Goal: Task Accomplishment & Management: Use online tool/utility

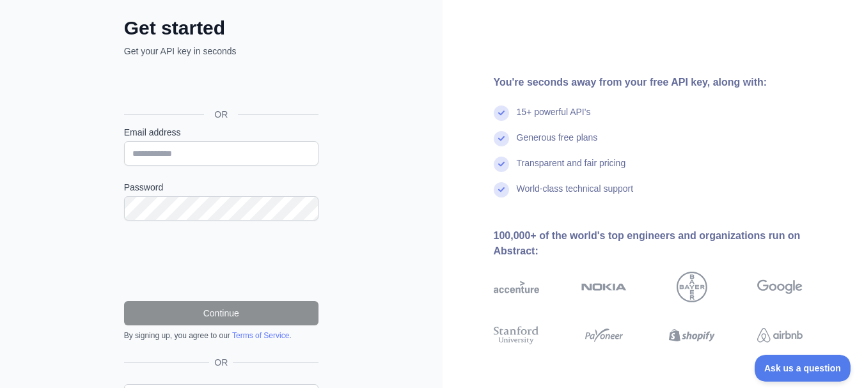
scroll to position [107, 0]
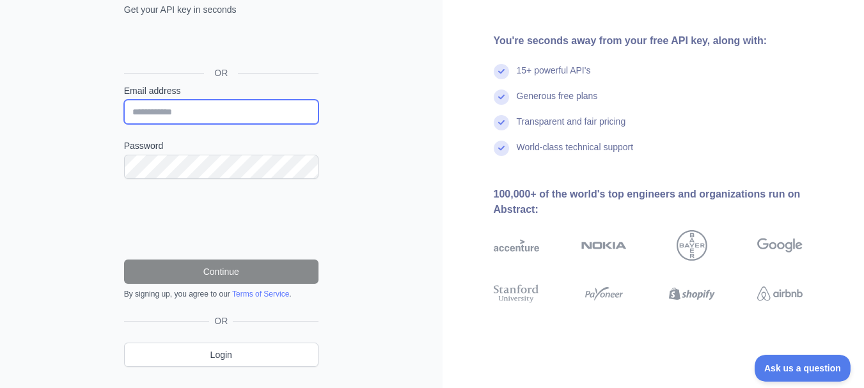
type input "**********"
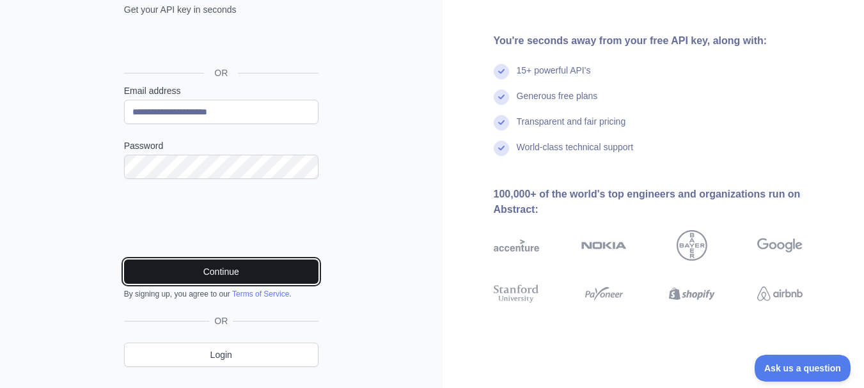
click at [248, 272] on button "Continue" at bounding box center [221, 272] width 195 height 24
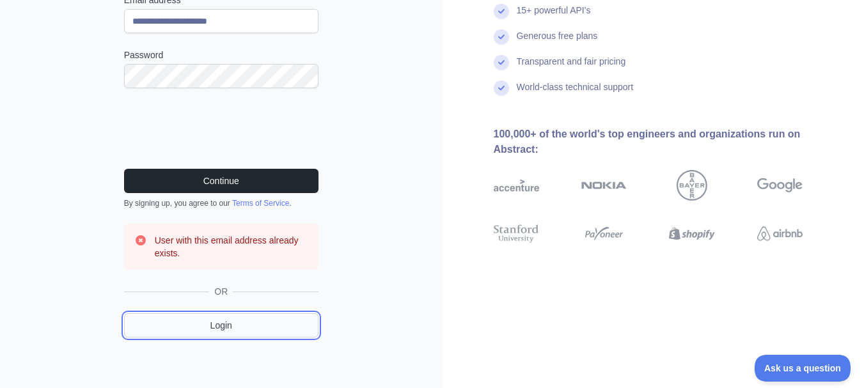
click at [272, 330] on link "Login" at bounding box center [221, 326] width 195 height 24
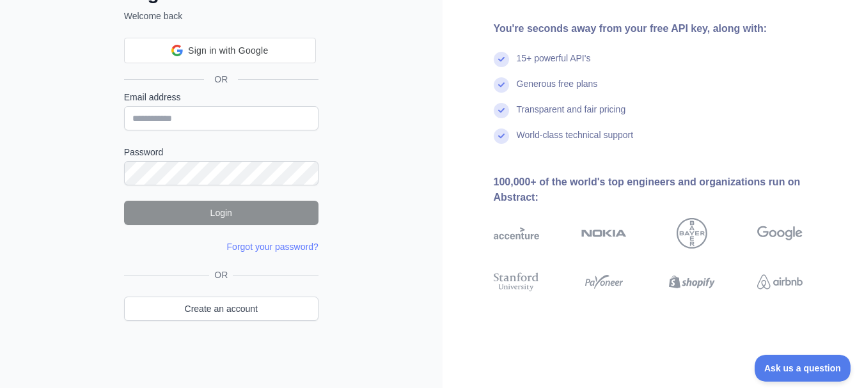
scroll to position [100, 0]
type input "**********"
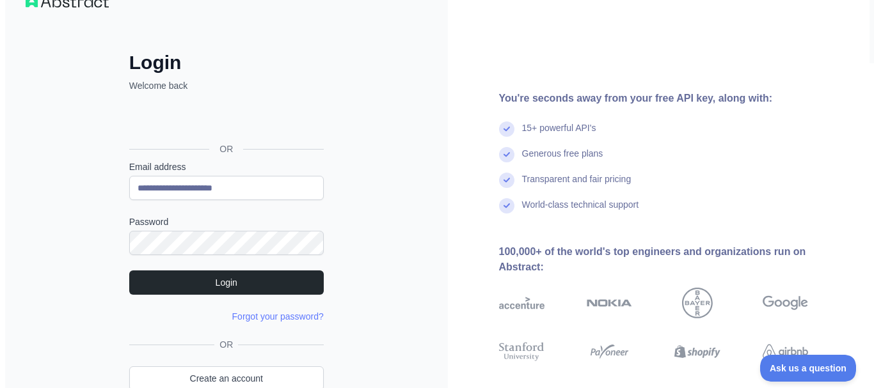
scroll to position [0, 0]
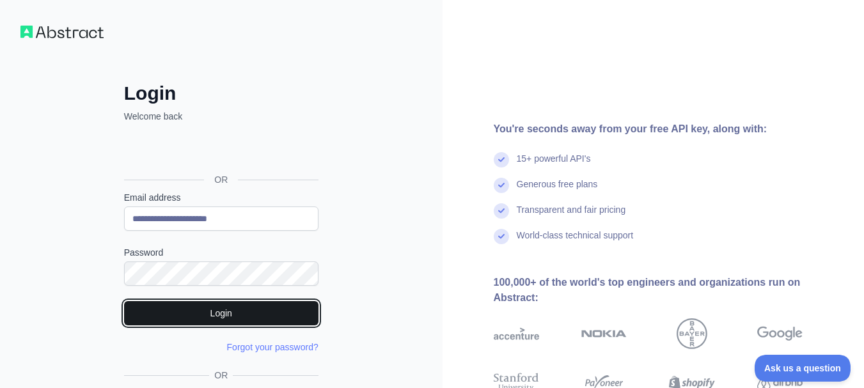
click at [278, 314] on button "Login" at bounding box center [221, 313] width 195 height 24
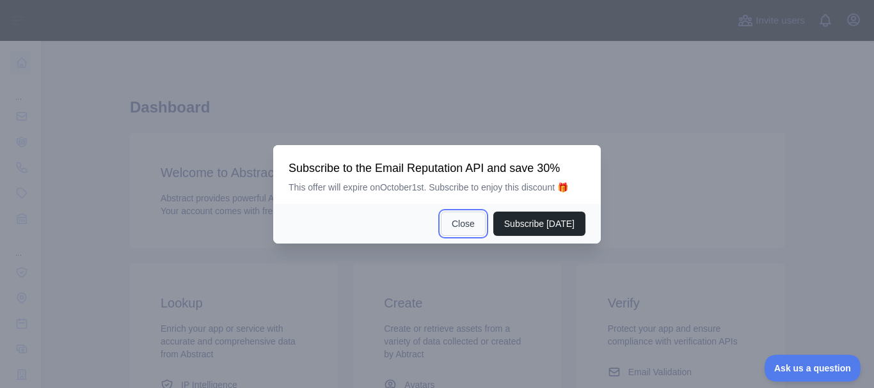
click at [479, 222] on button "Close" at bounding box center [463, 224] width 45 height 24
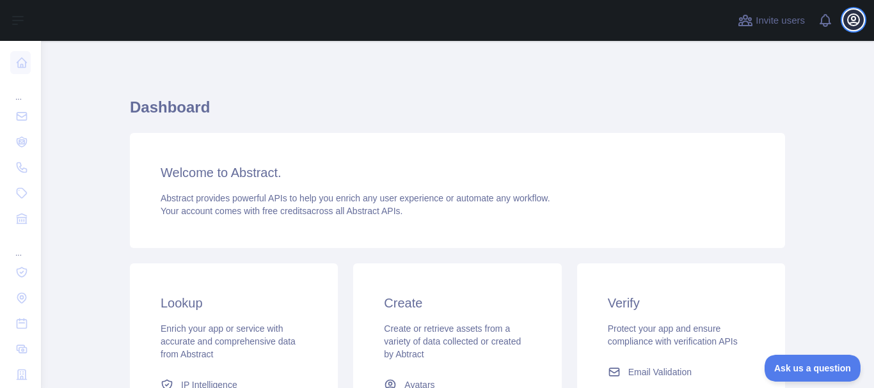
click at [856, 20] on icon "button" at bounding box center [853, 19] width 15 height 15
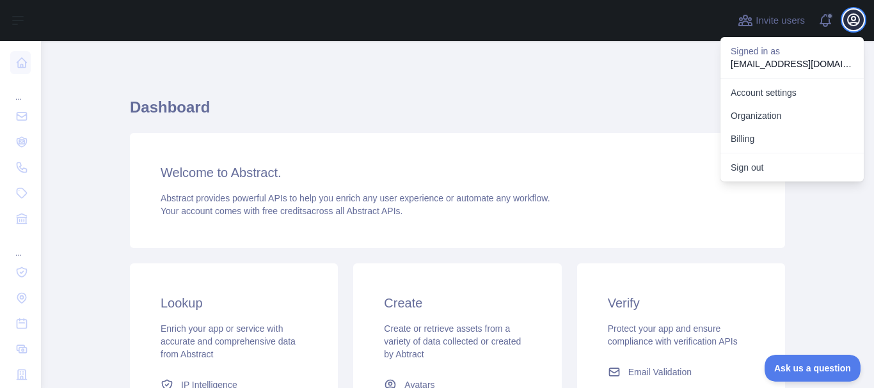
click at [856, 20] on icon "button" at bounding box center [853, 19] width 15 height 15
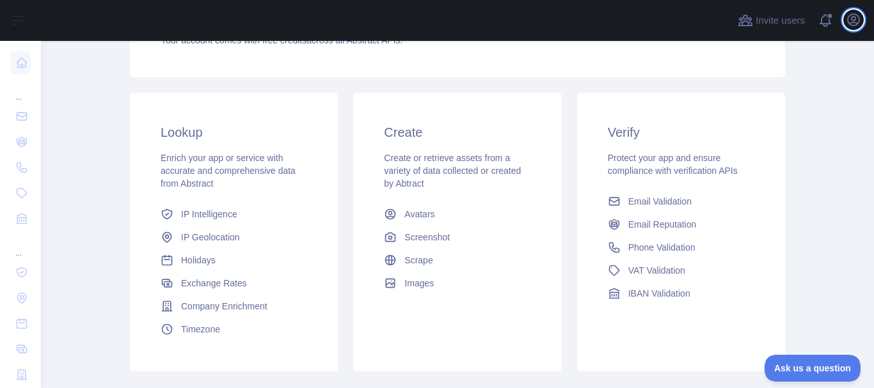
scroll to position [213, 0]
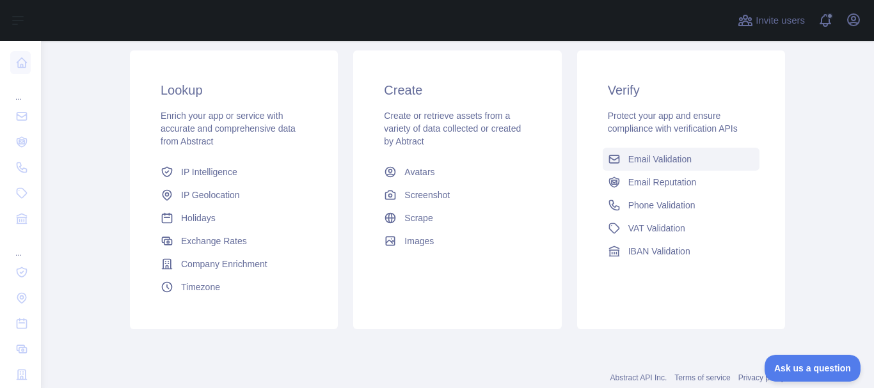
click at [637, 164] on span "Email Validation" at bounding box center [659, 159] width 63 height 13
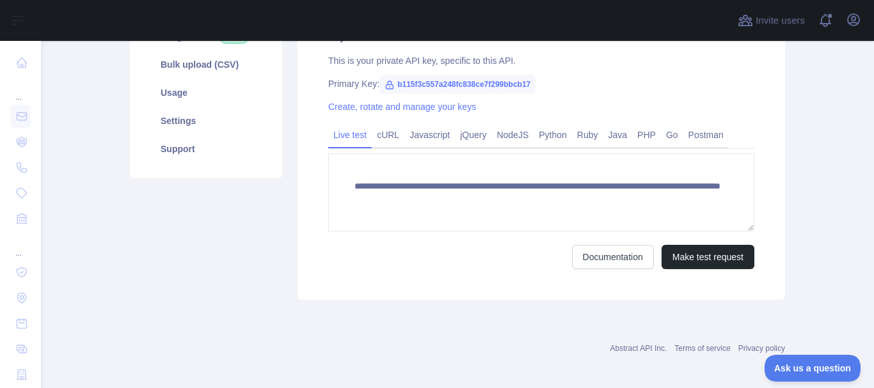
scroll to position [198, 0]
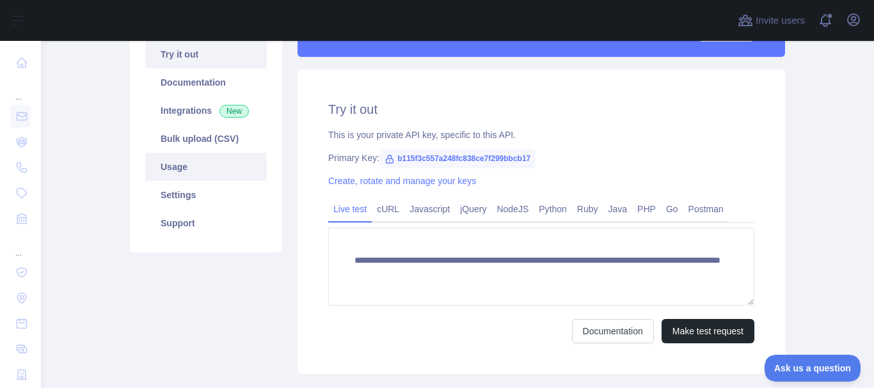
click at [185, 169] on link "Usage" at bounding box center [206, 167] width 122 height 28
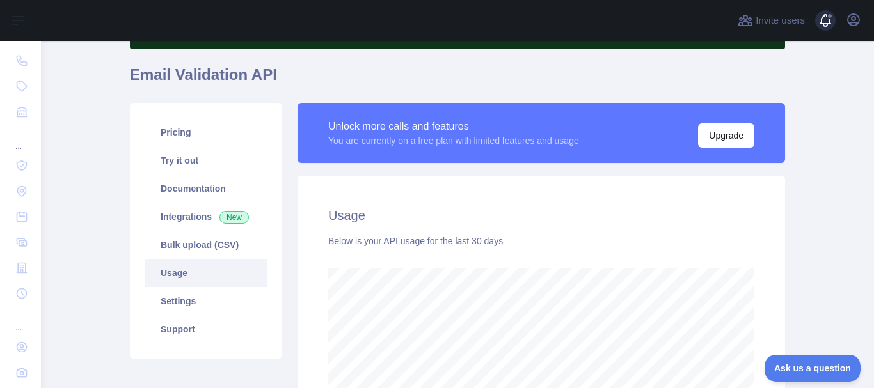
scroll to position [347, 823]
click at [856, 24] on icon "button" at bounding box center [854, 20] width 12 height 12
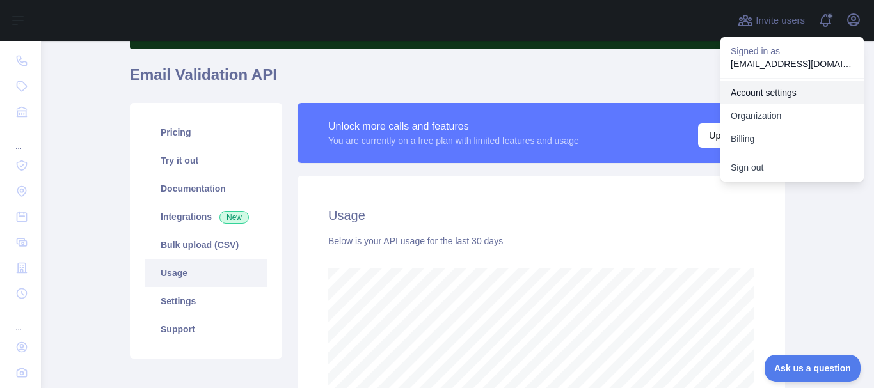
click at [789, 90] on link "Account settings" at bounding box center [791, 92] width 143 height 23
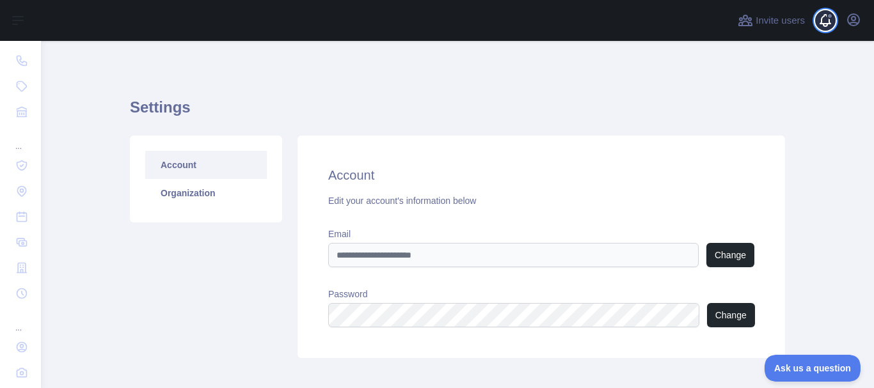
click at [831, 20] on span at bounding box center [831, 20] width 26 height 41
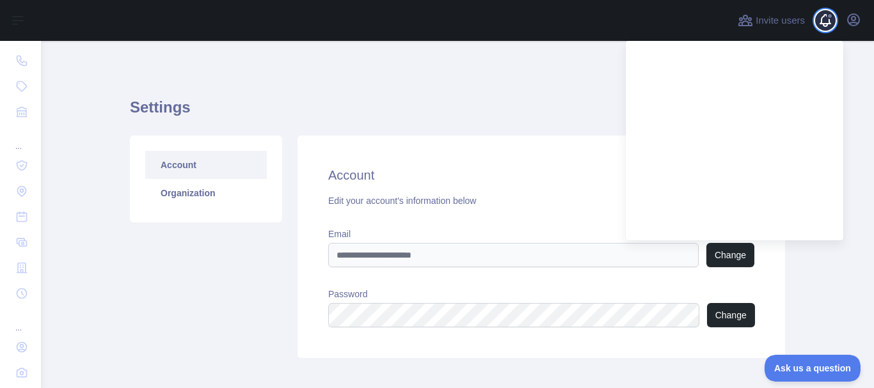
click at [831, 20] on span at bounding box center [831, 20] width 26 height 41
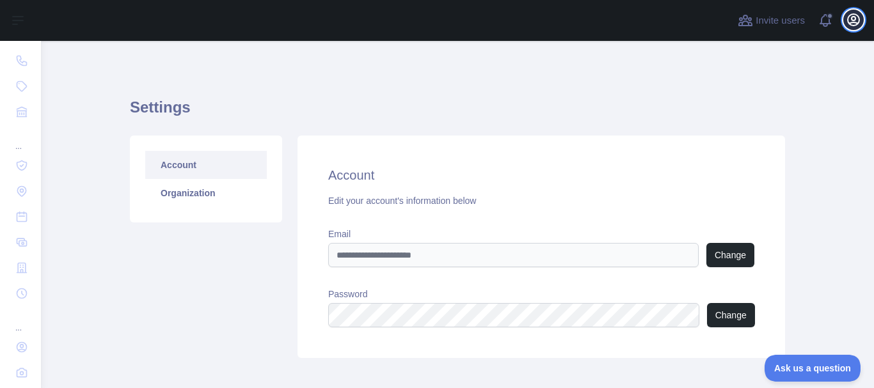
click at [857, 20] on icon "button" at bounding box center [853, 19] width 15 height 15
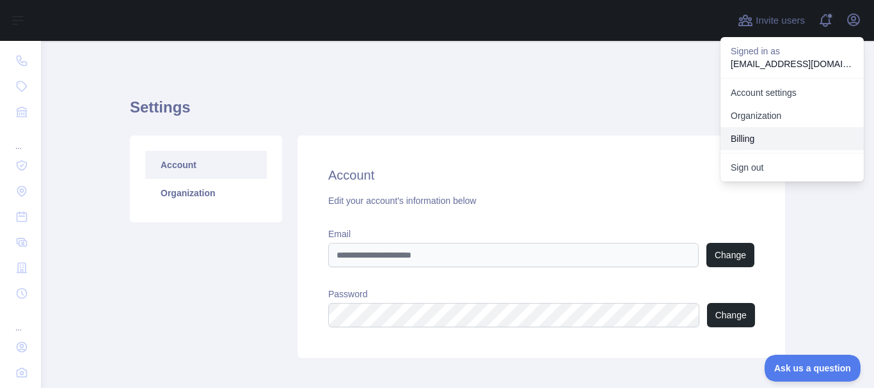
click at [772, 134] on button "Billing" at bounding box center [791, 138] width 143 height 23
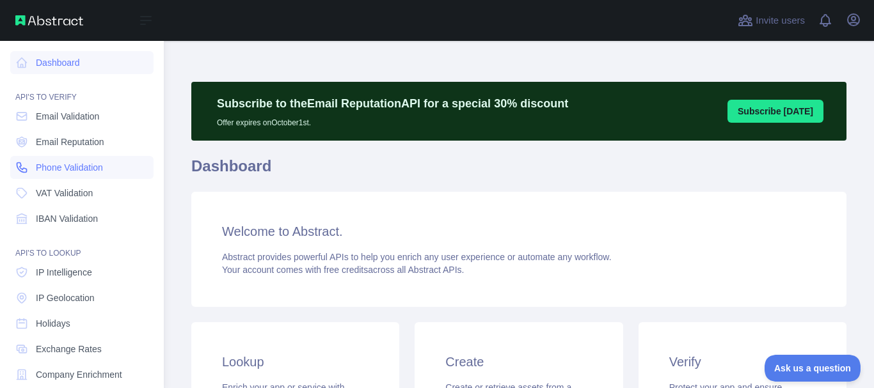
click at [88, 166] on span "Phone Validation" at bounding box center [69, 167] width 67 height 13
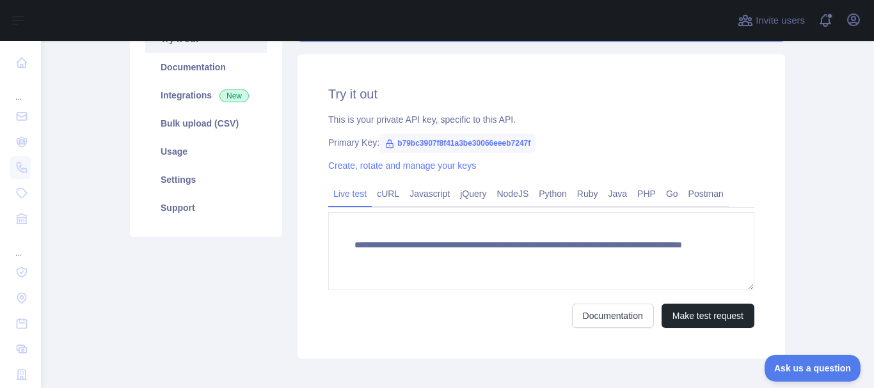
scroll to position [278, 0]
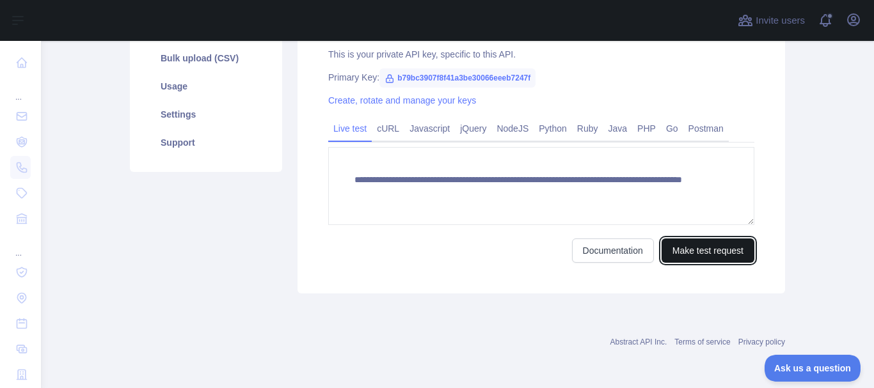
click at [683, 257] on button "Make test request" at bounding box center [708, 251] width 93 height 24
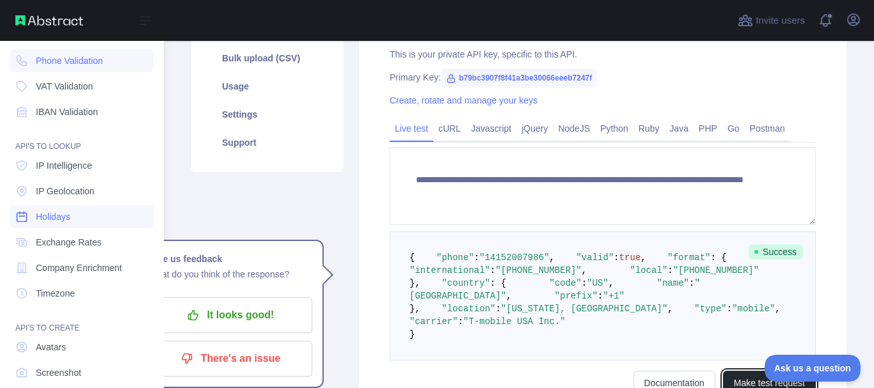
scroll to position [175, 0]
